Goal: Check status: Check status

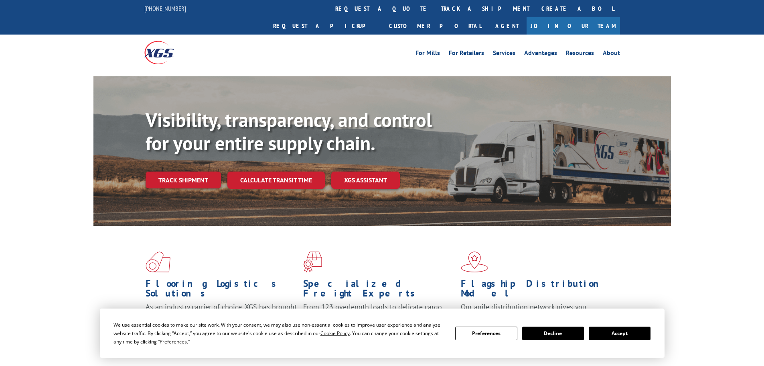
click at [435, 10] on link "track a shipment" at bounding box center [485, 8] width 101 height 17
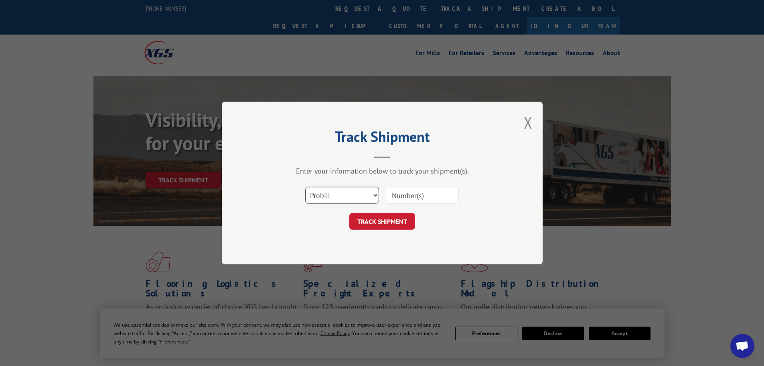
click at [338, 191] on select "Select category... Probill BOL PO" at bounding box center [342, 195] width 74 height 17
select select "po"
click at [305, 187] on select "Select category... Probill BOL PO" at bounding box center [342, 195] width 74 height 17
click at [408, 191] on input at bounding box center [422, 195] width 74 height 17
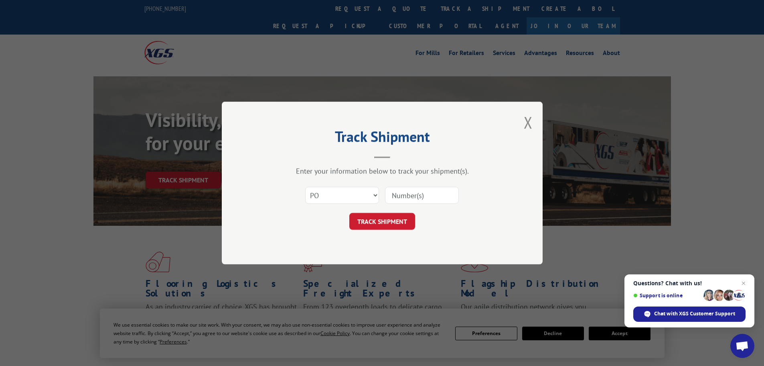
paste input "61515675"
type input "61515675"
click at [370, 217] on button "TRACK SHIPMENT" at bounding box center [383, 221] width 66 height 17
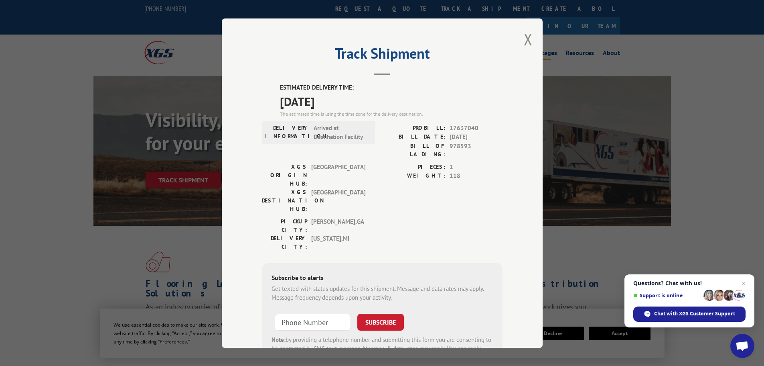
click at [525, 38] on button "Close modal" at bounding box center [528, 38] width 9 height 21
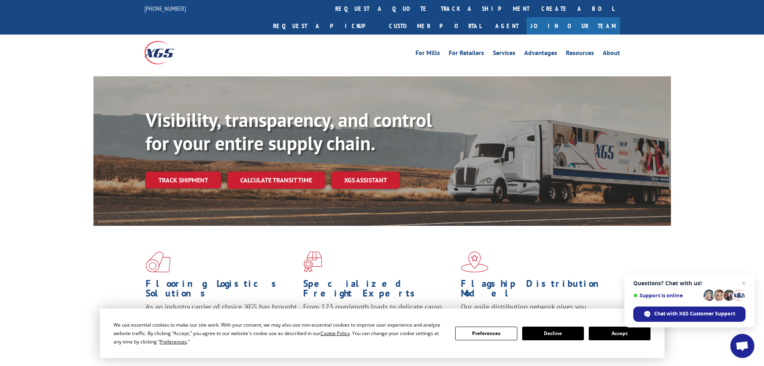
click at [745, 282] on span "Close chat" at bounding box center [744, 283] width 10 height 10
